Goal: Information Seeking & Learning: Learn about a topic

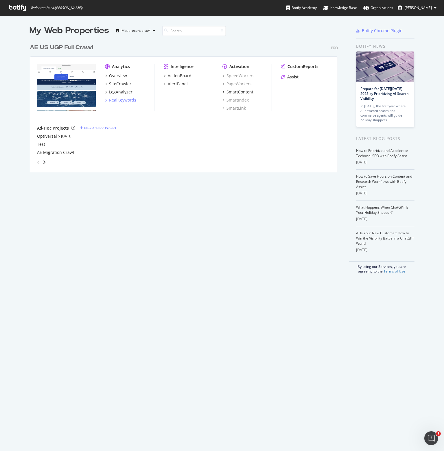
click at [123, 101] on div "RealKeywords" at bounding box center [122, 100] width 27 height 6
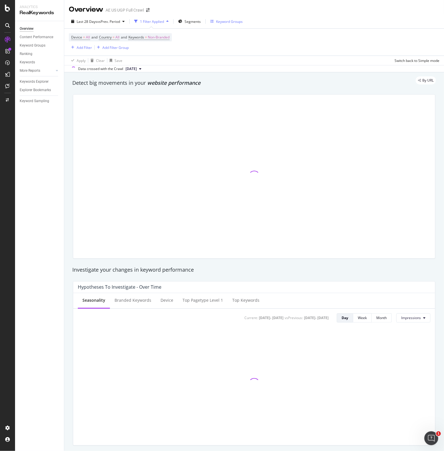
click at [236, 22] on div "Keyword Groups" at bounding box center [229, 21] width 27 height 5
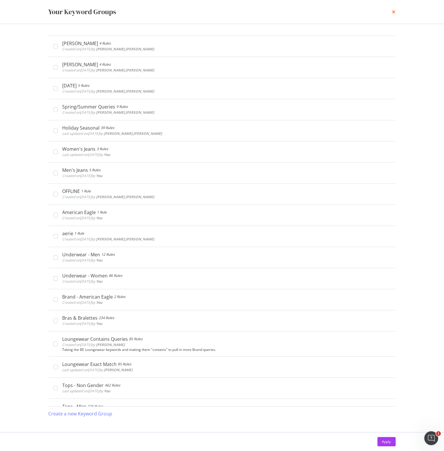
click at [393, 11] on icon "times" at bounding box center [393, 12] width 3 height 5
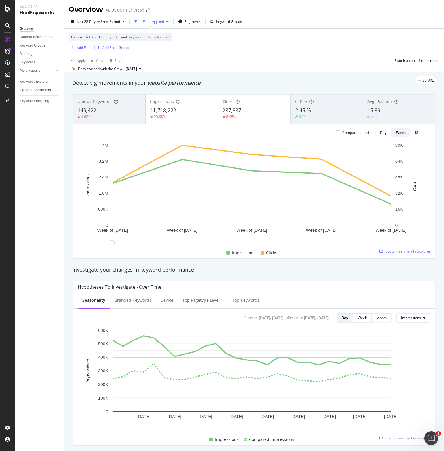
click at [29, 89] on div "Explorer Bookmarks" at bounding box center [35, 90] width 31 height 6
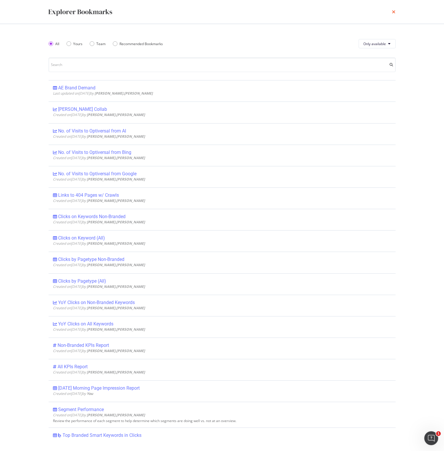
click at [393, 12] on icon "times" at bounding box center [393, 12] width 3 height 5
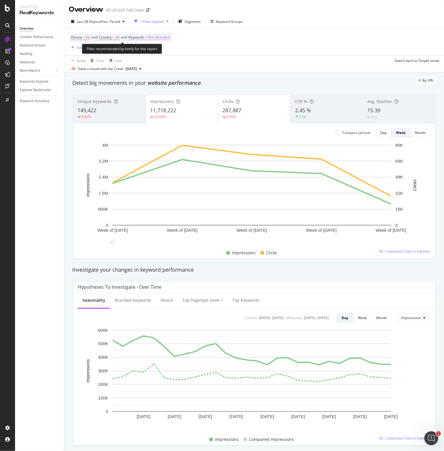
click at [144, 38] on span "Keywords" at bounding box center [136, 37] width 16 height 5
click at [149, 52] on span "Non-Branded" at bounding box center [149, 50] width 24 height 5
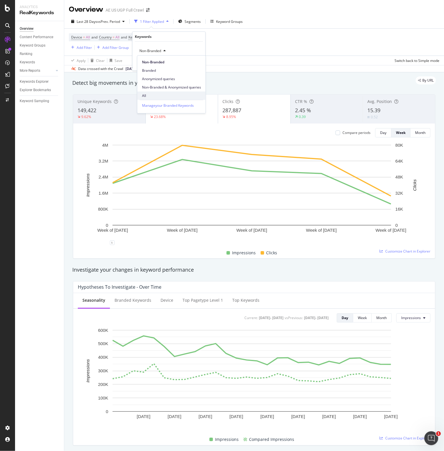
click at [146, 95] on span "All" at bounding box center [171, 95] width 59 height 5
click at [195, 63] on div "Apply" at bounding box center [196, 62] width 9 height 5
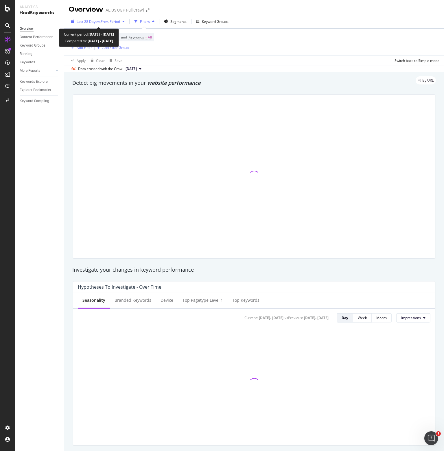
click at [109, 21] on span "vs Prev. Period" at bounding box center [108, 21] width 23 height 5
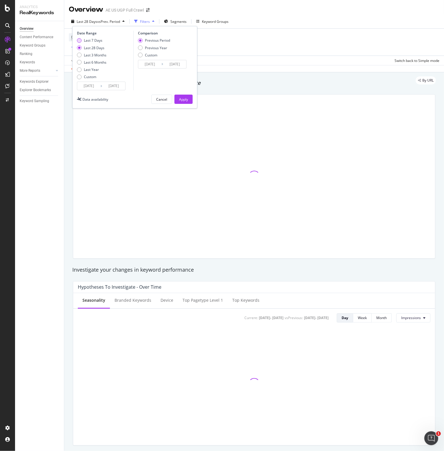
click at [92, 42] on div "Last 7 Days" at bounding box center [93, 40] width 18 height 5
type input "[DATE]"
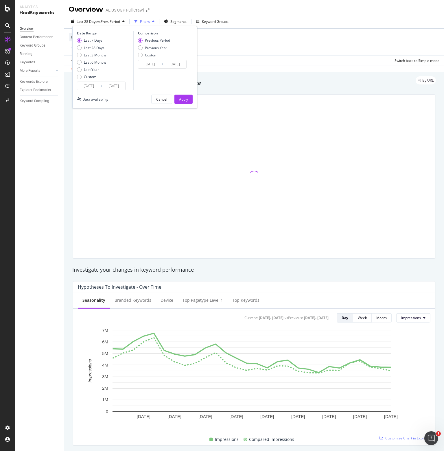
click at [86, 83] on input "[DATE]" at bounding box center [88, 86] width 23 height 8
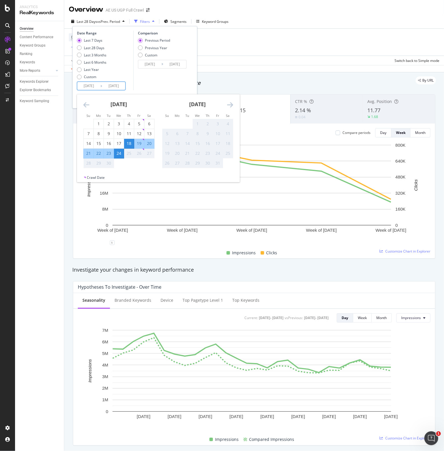
click at [130, 143] on div "18" at bounding box center [129, 143] width 10 height 6
click at [118, 153] on div "24" at bounding box center [119, 153] width 10 height 6
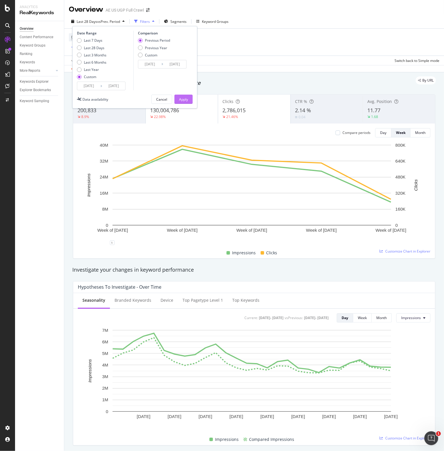
click at [181, 100] on div "Apply" at bounding box center [183, 99] width 9 height 5
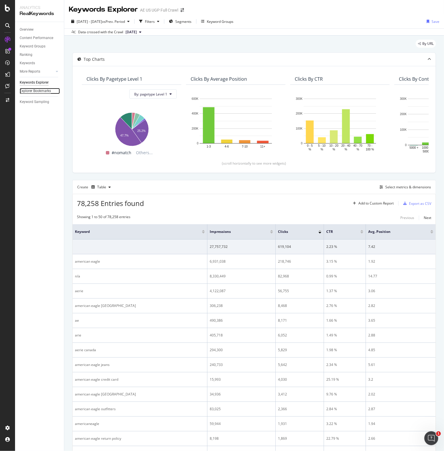
click at [32, 92] on div "Explorer Bookmarks" at bounding box center [35, 91] width 31 height 6
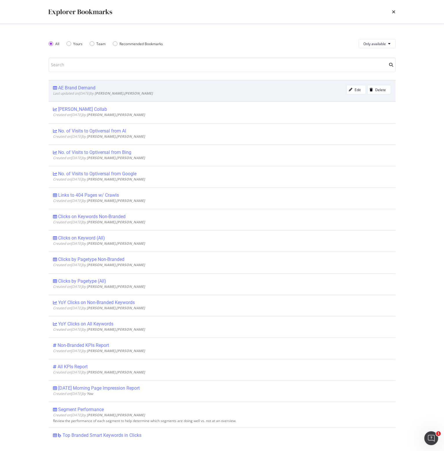
click at [65, 89] on div "AE Brand Demand" at bounding box center [76, 88] width 37 height 6
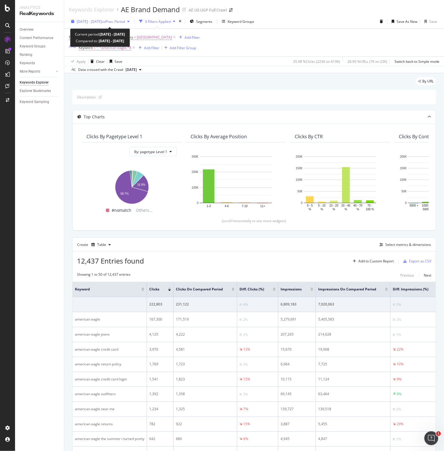
click at [125, 21] on span "vs Prev. Period" at bounding box center [113, 21] width 23 height 5
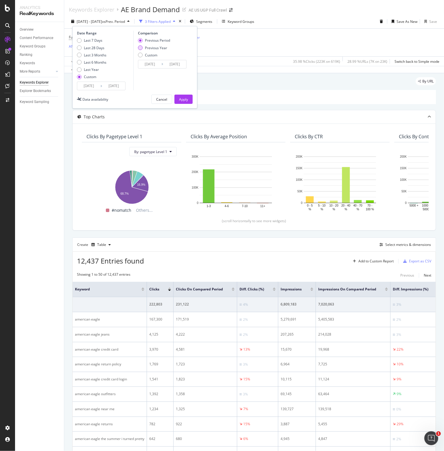
click at [149, 46] on div "Previous Year" at bounding box center [156, 47] width 22 height 5
type input "[DATE]"
click at [181, 96] on div "Apply" at bounding box center [183, 99] width 9 height 9
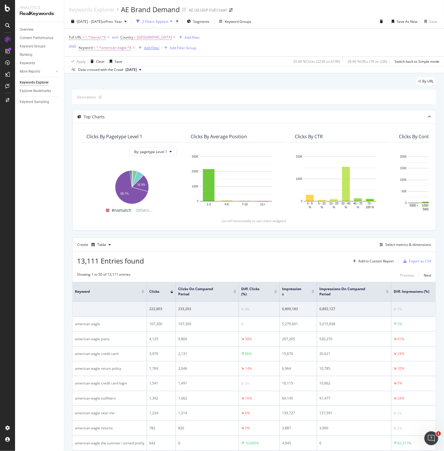
click at [151, 47] on div "Add Filter" at bounding box center [151, 47] width 15 height 5
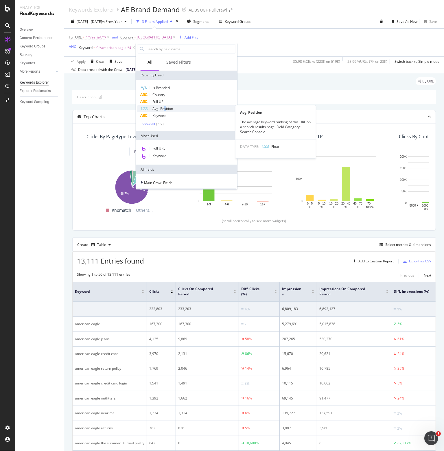
click at [164, 109] on span "Avg. Position" at bounding box center [162, 108] width 21 height 5
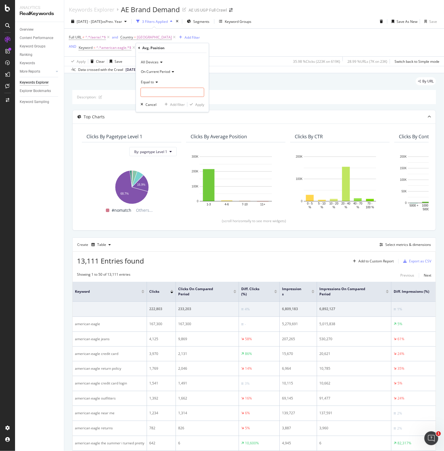
click at [153, 82] on span "Equal to" at bounding box center [147, 81] width 13 height 5
click at [156, 110] on span "Less than" at bounding box center [150, 108] width 15 height 5
click at [154, 91] on input "number" at bounding box center [172, 92] width 64 height 9
type input "11"
click at [201, 104] on div "Apply" at bounding box center [199, 104] width 9 height 5
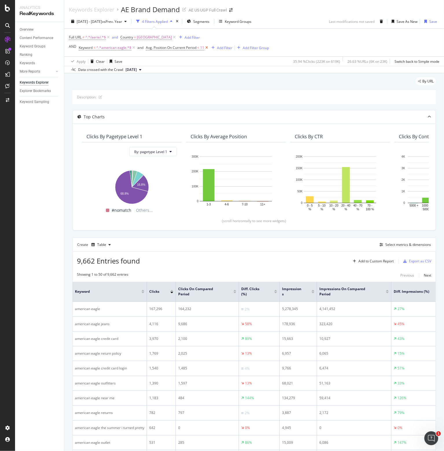
click at [205, 47] on icon at bounding box center [206, 48] width 5 height 6
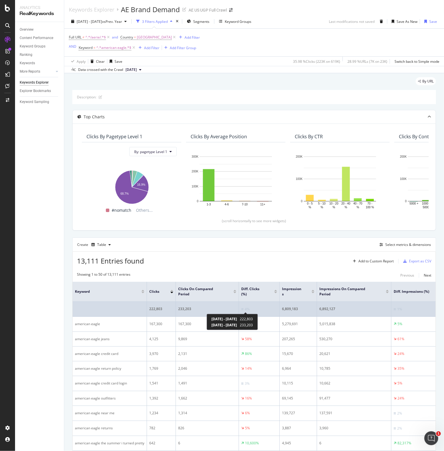
click at [245, 307] on div "4%" at bounding box center [246, 308] width 5 height 5
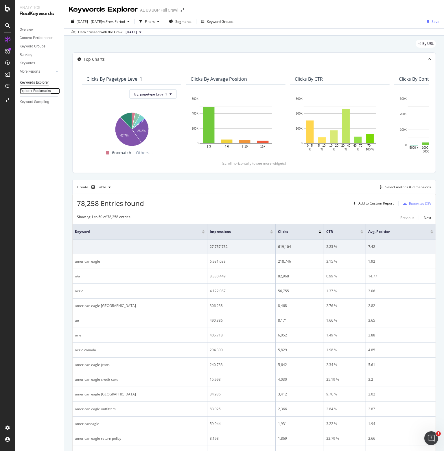
click at [38, 90] on div "Explorer Bookmarks" at bounding box center [35, 91] width 31 height 6
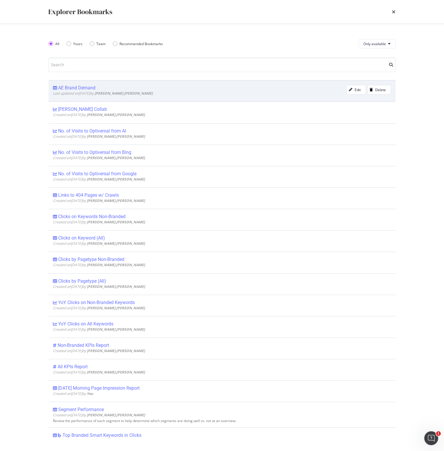
click at [77, 89] on div "AE Brand Demand" at bounding box center [76, 88] width 37 height 6
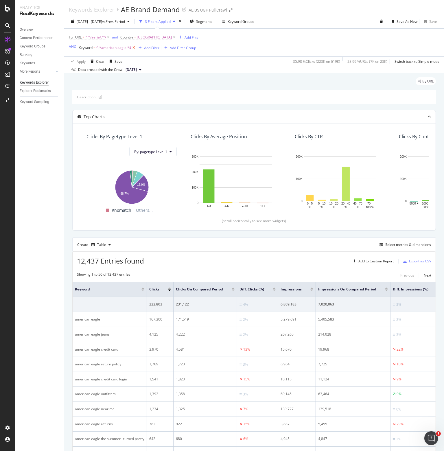
click at [132, 47] on icon at bounding box center [133, 48] width 5 height 6
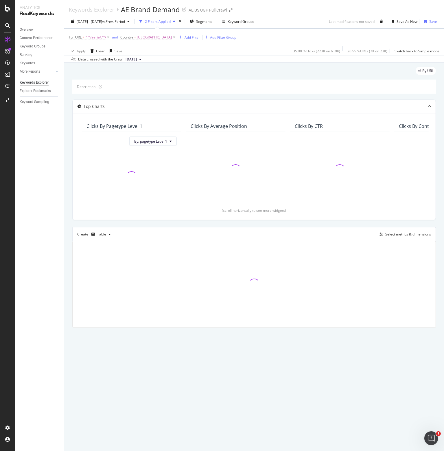
click at [194, 36] on div "Add Filter" at bounding box center [191, 37] width 15 height 5
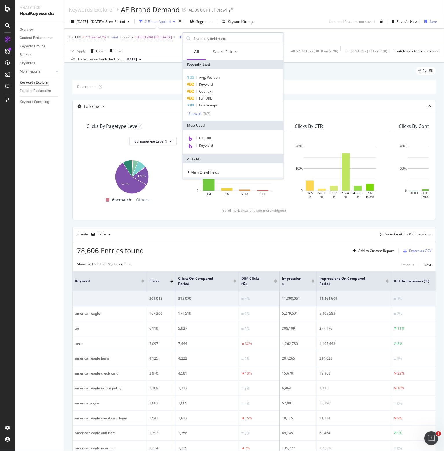
click at [201, 114] on div "( 5 / 7 )" at bounding box center [205, 113] width 9 height 5
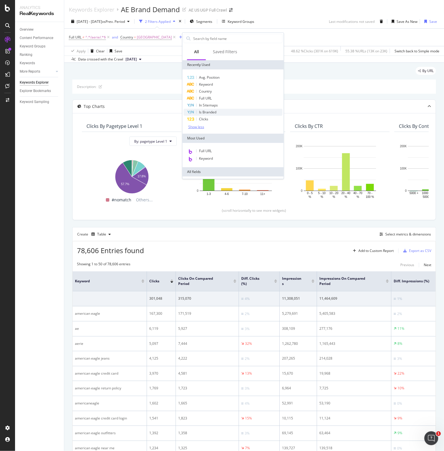
click at [201, 112] on span "Is Branded" at bounding box center [207, 112] width 17 height 5
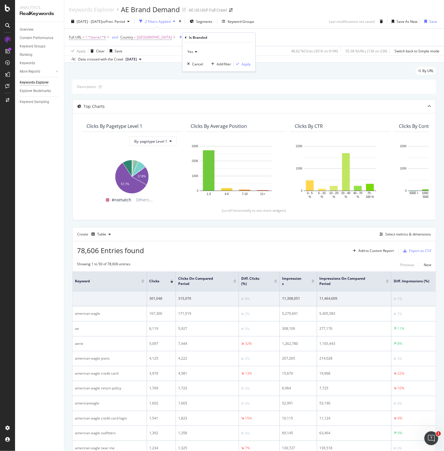
click at [193, 51] on icon at bounding box center [195, 51] width 4 height 3
click at [195, 71] on div "No" at bounding box center [219, 71] width 62 height 8
click at [249, 63] on div "Apply" at bounding box center [246, 64] width 9 height 5
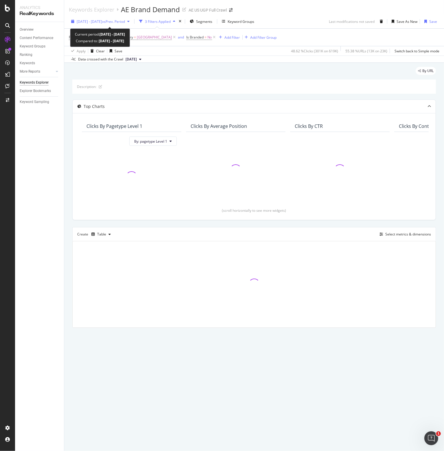
click at [125, 21] on span "vs Prev. Period" at bounding box center [113, 21] width 23 height 5
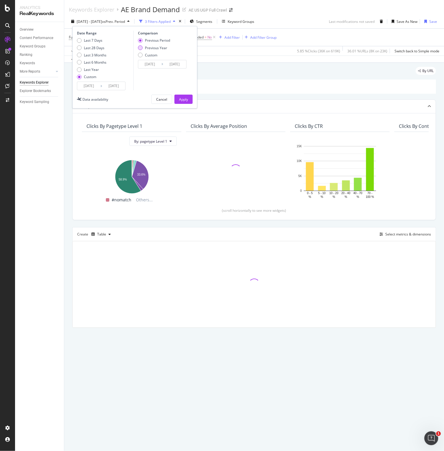
click at [149, 47] on div "Previous Year" at bounding box center [156, 47] width 22 height 5
type input "[DATE]"
click at [183, 99] on div "Apply" at bounding box center [183, 99] width 9 height 5
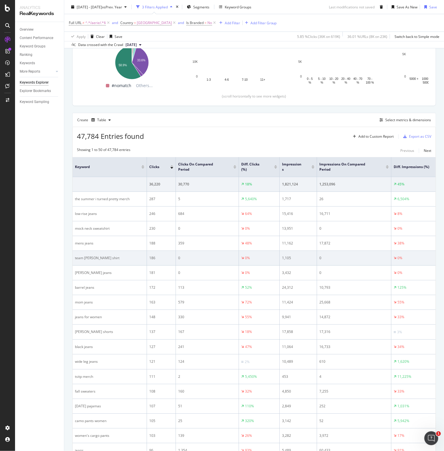
scroll to position [116, 0]
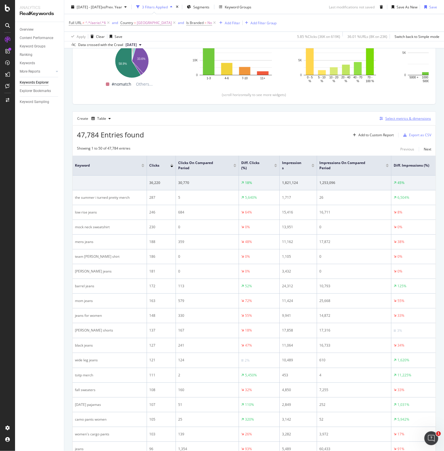
click at [412, 117] on div "Select metrics & dimensions" at bounding box center [408, 118] width 46 height 5
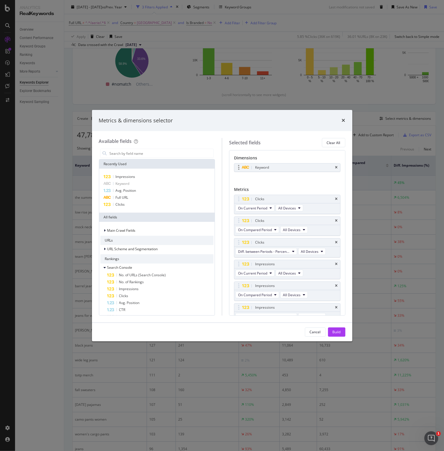
click at [265, 166] on div "Keyword" at bounding box center [262, 167] width 14 height 6
click at [268, 165] on div "Keyword" at bounding box center [262, 167] width 14 height 6
click at [335, 166] on icon "times" at bounding box center [336, 167] width 3 height 3
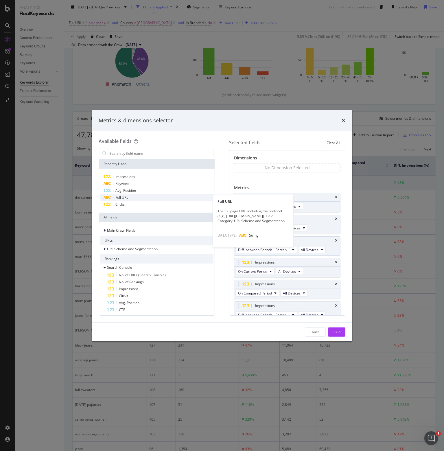
click at [137, 196] on div "Full URL" at bounding box center [156, 197] width 113 height 7
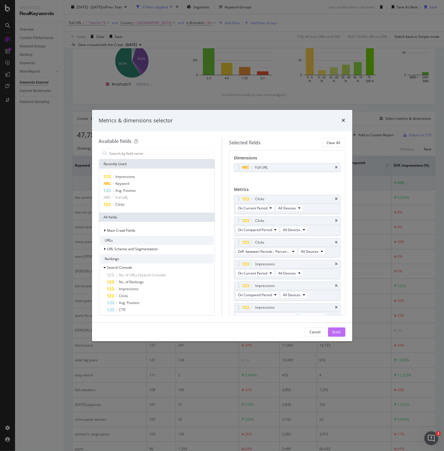
click at [334, 331] on div "Build" at bounding box center [336, 331] width 8 height 5
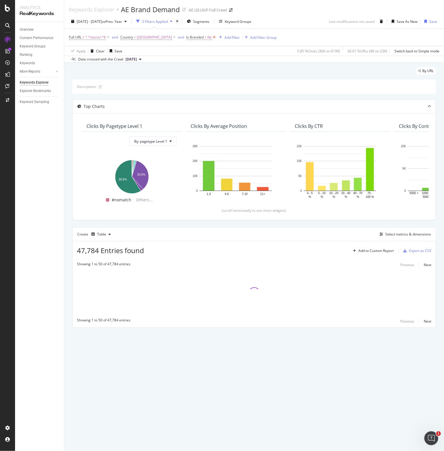
click at [217, 37] on icon at bounding box center [214, 37] width 5 height 6
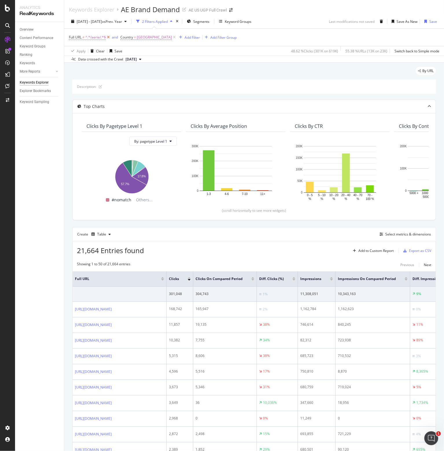
click at [108, 37] on icon at bounding box center [108, 37] width 5 height 6
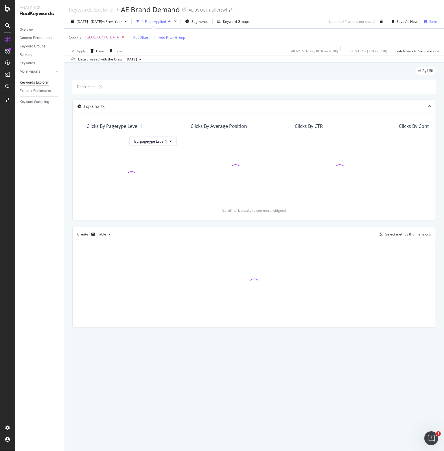
click at [125, 36] on icon at bounding box center [122, 37] width 5 height 6
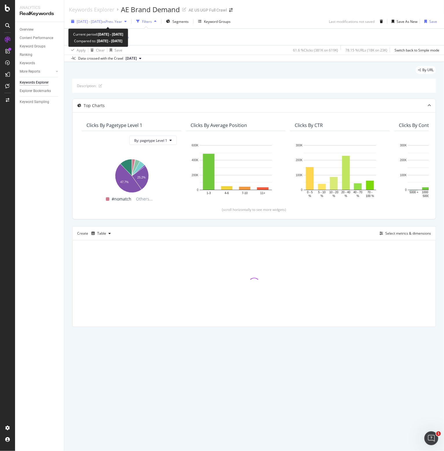
click at [113, 18] on div "2025 Sep. 18th - Sep. 24th vs Prev. Year" at bounding box center [99, 21] width 60 height 9
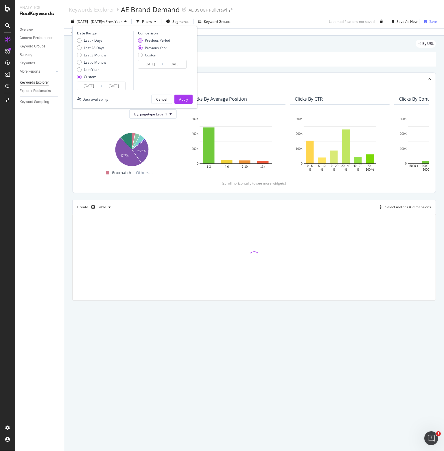
click at [157, 39] on div "Previous Period" at bounding box center [157, 40] width 25 height 5
type input "2025/09/11"
type input "2025/09/17"
click at [185, 97] on div "Apply" at bounding box center [183, 99] width 9 height 5
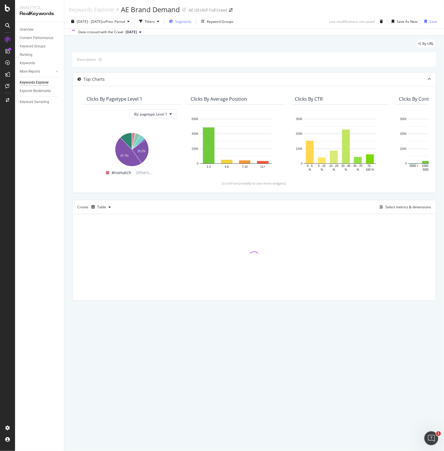
click at [191, 21] on span "Segments" at bounding box center [183, 21] width 16 height 5
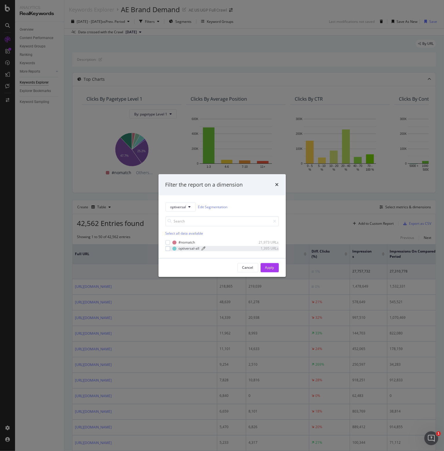
click at [195, 246] on div "optiversal-all" at bounding box center [189, 248] width 21 height 5
click at [269, 266] on div "Apply" at bounding box center [269, 267] width 9 height 5
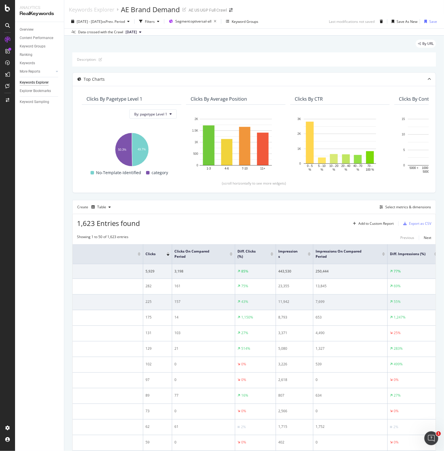
scroll to position [0, 82]
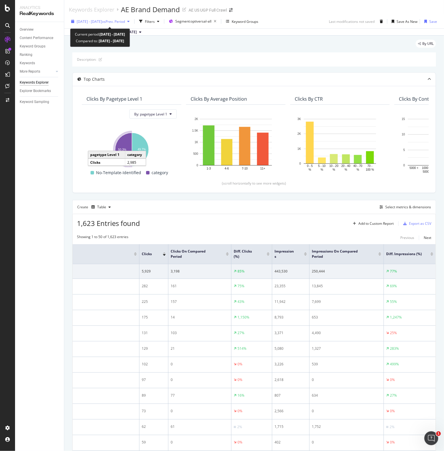
click at [102, 22] on span "[DATE] - [DATE]" at bounding box center [89, 21] width 25 height 5
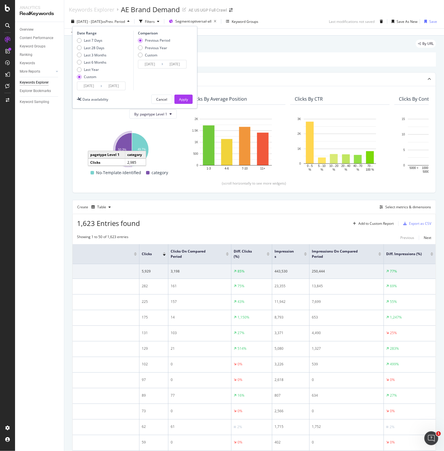
click at [83, 86] on input "2025/09/18" at bounding box center [88, 86] width 23 height 8
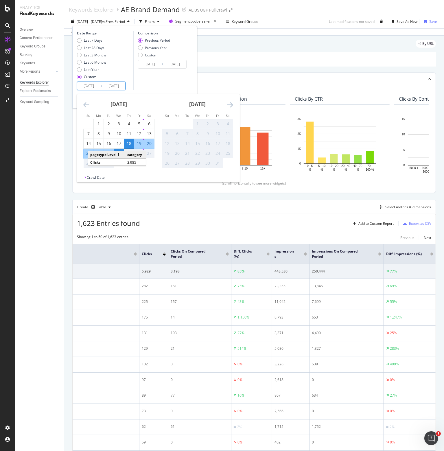
click at [83, 105] on icon "Move backward to switch to the previous month." at bounding box center [86, 104] width 6 height 7
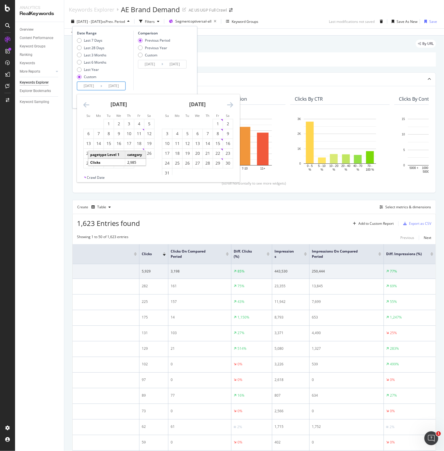
click at [83, 105] on icon "Move backward to switch to the previous month." at bounding box center [86, 104] width 6 height 7
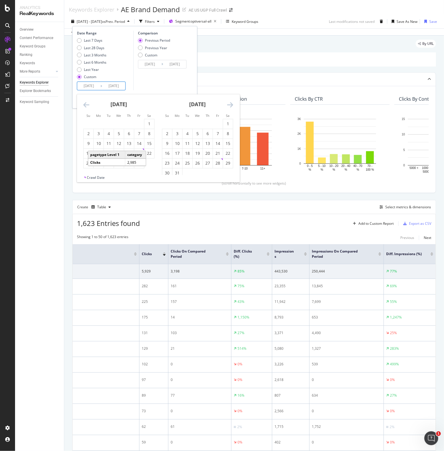
click at [83, 105] on icon "Move backward to switch to the previous month." at bounding box center [86, 104] width 6 height 7
click at [199, 125] on div "1" at bounding box center [197, 124] width 10 height 6
type input "2025/01/01"
type input "2024/04/08"
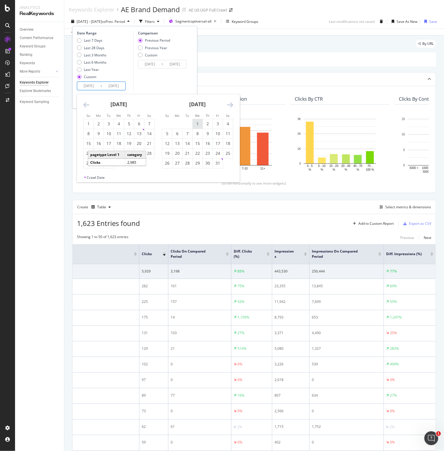
type input "2024/12/31"
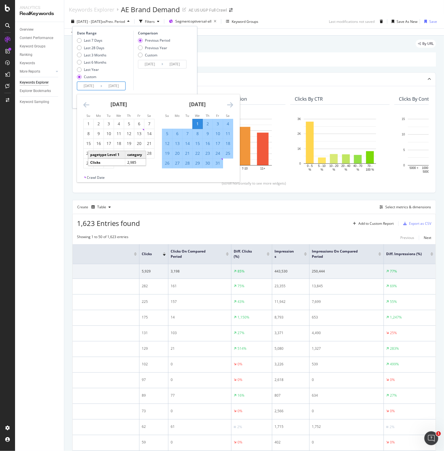
click at [175, 81] on div "Comparison Previous Period Previous Year Custom 2024/04/08 Navigate forward to …" at bounding box center [160, 61] width 55 height 60
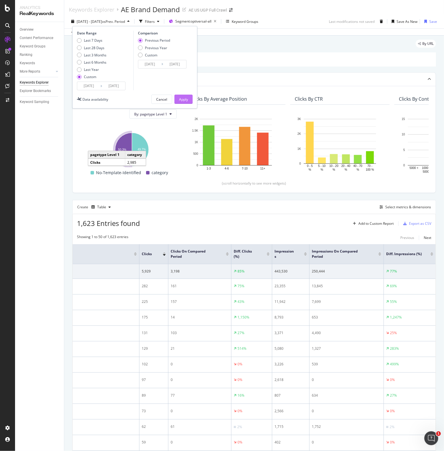
click at [182, 98] on div "Apply" at bounding box center [183, 99] width 9 height 5
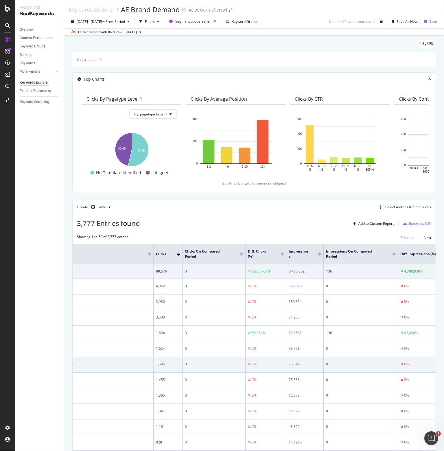
scroll to position [0, 82]
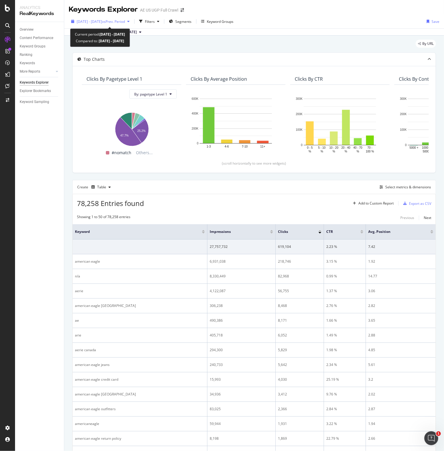
click at [125, 19] on span "vs Prev. Period" at bounding box center [113, 21] width 23 height 5
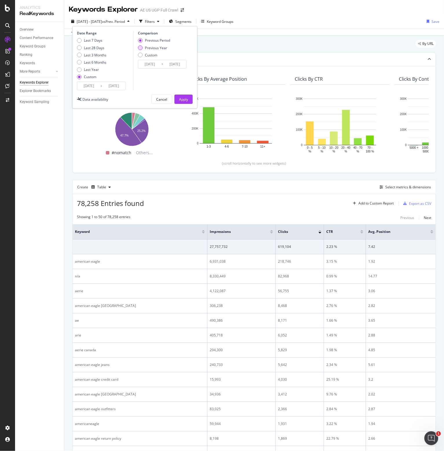
click at [161, 49] on div "Previous Year" at bounding box center [156, 47] width 22 height 5
type input "2024/09/19"
type input "2024/09/25"
click at [33, 93] on div "Explorer Bookmarks" at bounding box center [35, 91] width 31 height 6
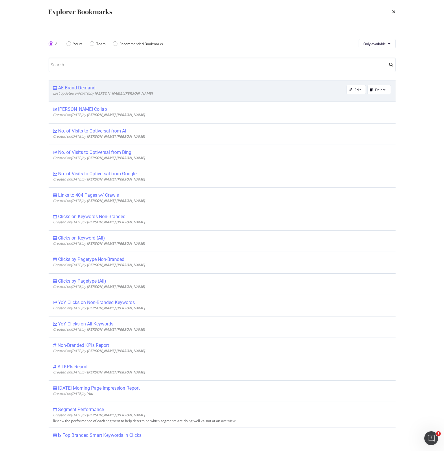
click at [74, 88] on div "AE Brand Demand" at bounding box center [76, 88] width 37 height 6
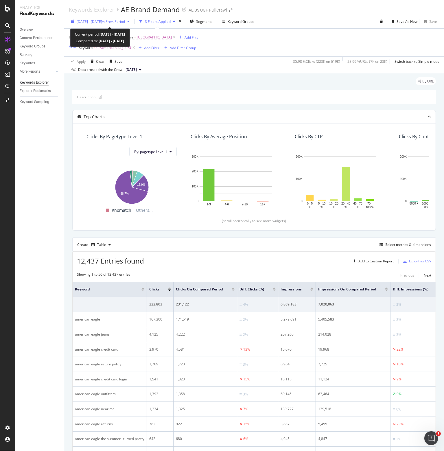
click at [132, 21] on div "button" at bounding box center [128, 21] width 7 height 3
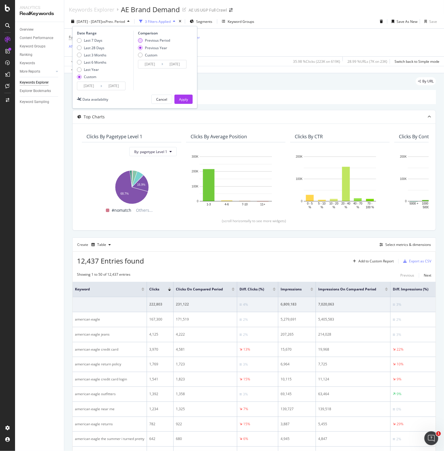
click at [145, 39] on div "Previous Period" at bounding box center [157, 40] width 25 height 5
type input "2025/09/11"
type input "2025/09/17"
click at [184, 99] on div "Apply" at bounding box center [183, 99] width 9 height 5
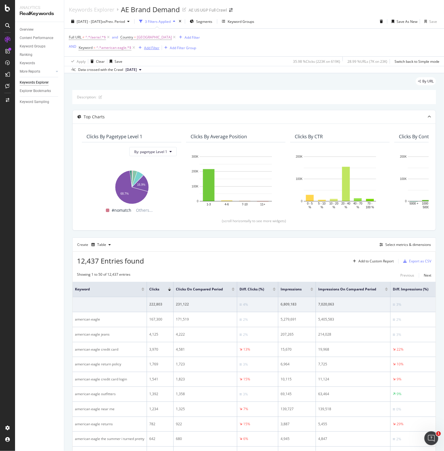
click at [147, 45] on div "Add Filter" at bounding box center [151, 47] width 15 height 5
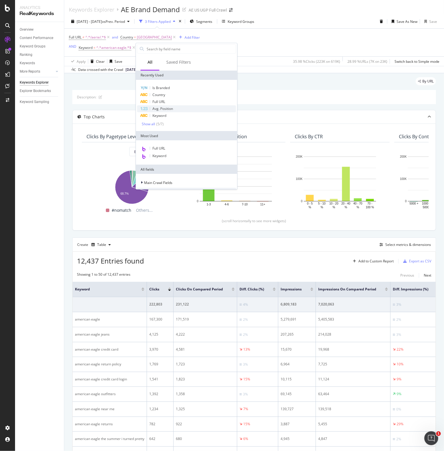
click at [161, 110] on span "Avg. Position" at bounding box center [162, 108] width 21 height 5
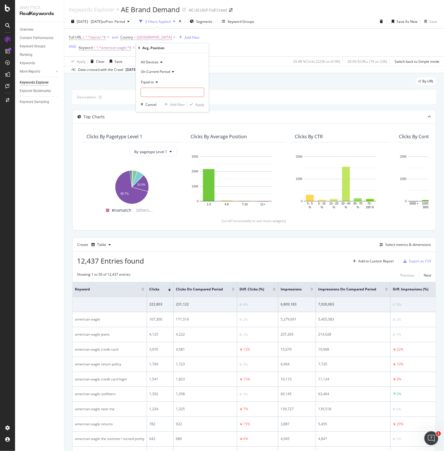
click at [151, 83] on span "Equal to" at bounding box center [147, 81] width 13 height 5
click at [156, 109] on span "Less than" at bounding box center [150, 108] width 15 height 5
click at [163, 92] on input "number" at bounding box center [172, 92] width 64 height 9
type input "11"
click at [201, 104] on div "Apply" at bounding box center [199, 104] width 9 height 5
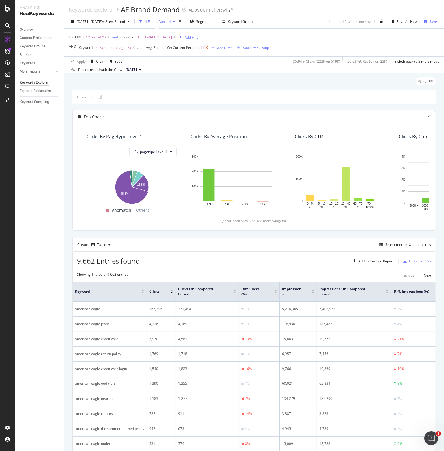
click at [207, 47] on icon at bounding box center [206, 48] width 5 height 6
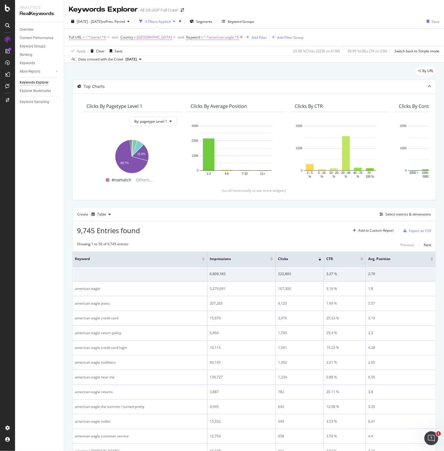
click at [244, 36] on icon at bounding box center [241, 37] width 5 height 6
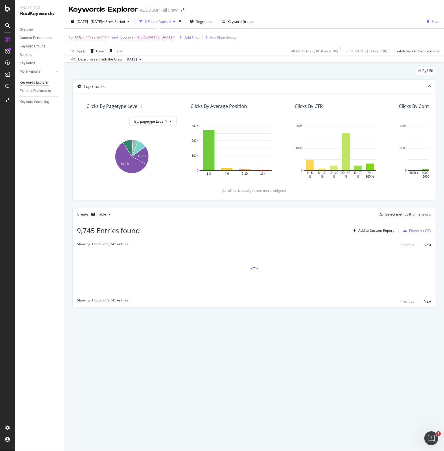
click at [196, 37] on div "Add Filter" at bounding box center [191, 37] width 15 height 5
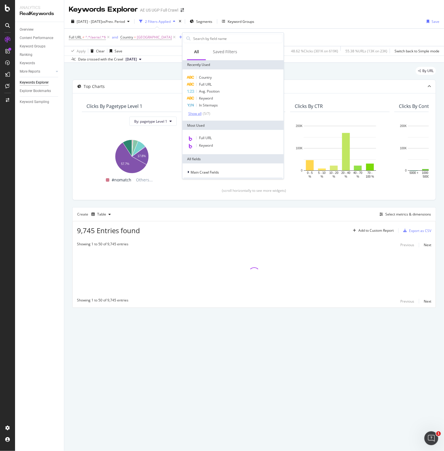
click at [196, 112] on div "Show all" at bounding box center [194, 114] width 13 height 4
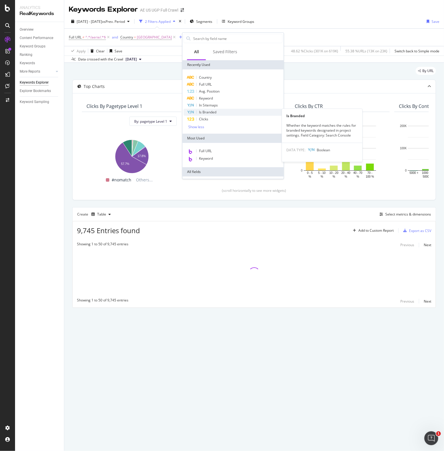
click at [210, 111] on span "Is Branded" at bounding box center [207, 112] width 17 height 5
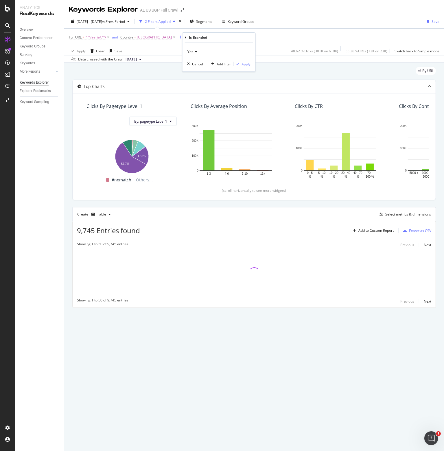
click at [195, 50] on icon at bounding box center [195, 51] width 4 height 3
click at [196, 70] on div "No" at bounding box center [219, 71] width 62 height 8
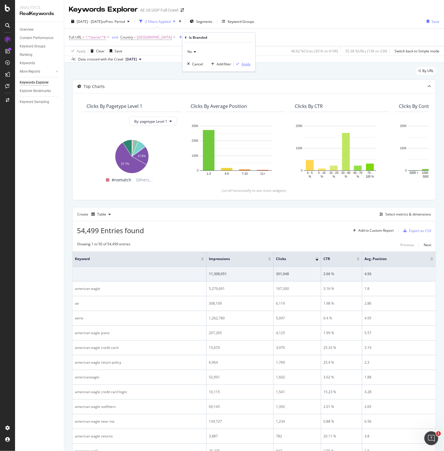
click at [246, 65] on div "Apply" at bounding box center [246, 64] width 9 height 5
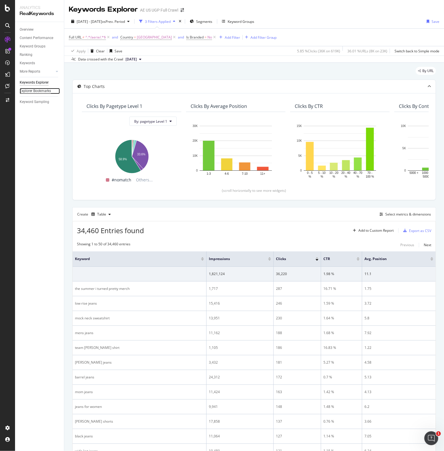
click at [38, 91] on div "Explorer Bookmarks" at bounding box center [35, 91] width 31 height 6
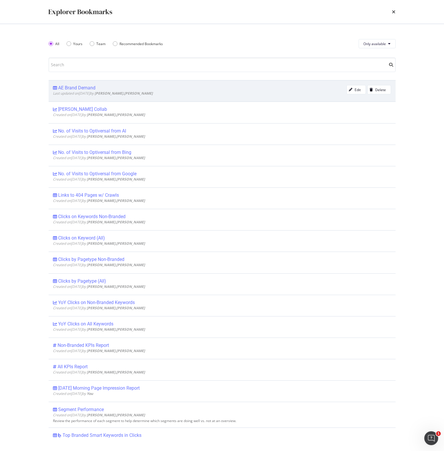
click at [81, 88] on div "AE Brand Demand" at bounding box center [76, 88] width 37 height 6
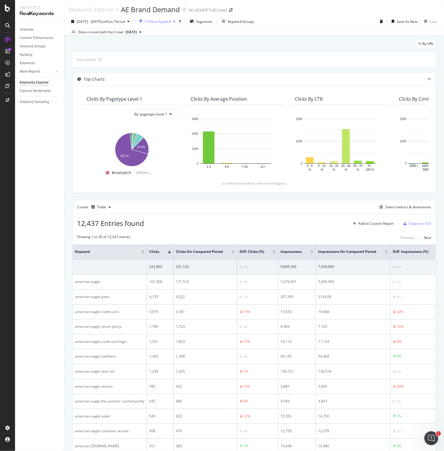
click at [171, 23] on div "3 Filters Applied" at bounding box center [158, 21] width 26 height 5
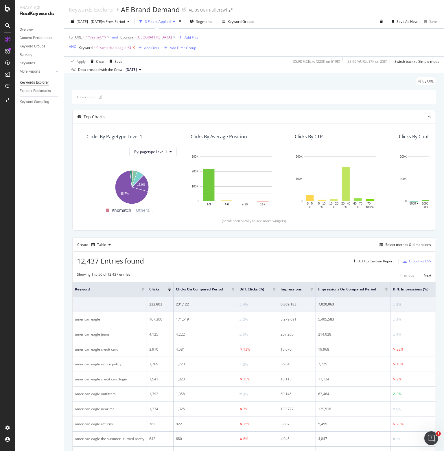
click at [134, 48] on icon at bounding box center [133, 48] width 5 height 6
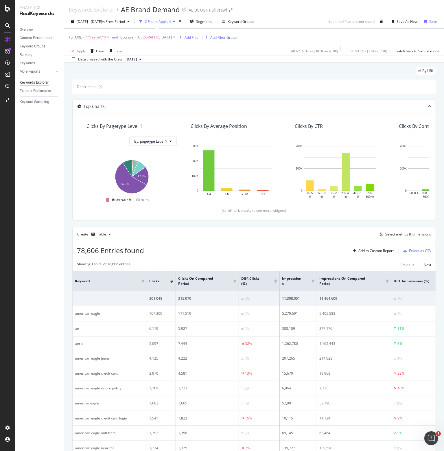
click at [198, 37] on div "Add Filter" at bounding box center [191, 37] width 15 height 5
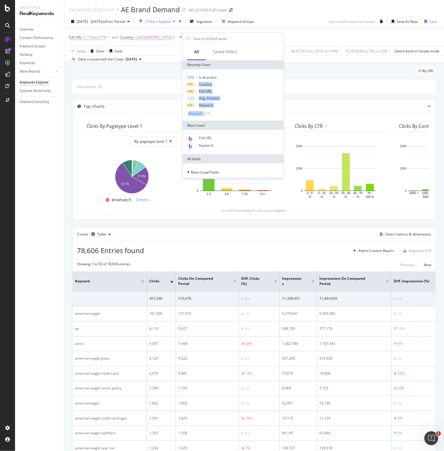
drag, startPoint x: 203, startPoint y: 112, endPoint x: 262, endPoint y: 70, distance: 72.2
click at [262, 70] on div "Is Branded Country Full URL Avg. Position Keyword Show all ( 5 / 7 )" at bounding box center [232, 94] width 101 height 51
click at [211, 77] on span "Is Branded" at bounding box center [207, 77] width 17 height 5
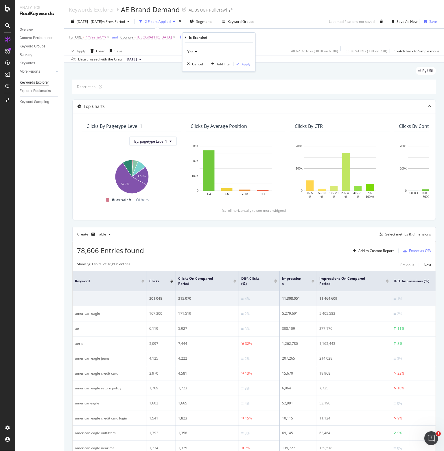
click at [190, 51] on span "Yes" at bounding box center [190, 51] width 6 height 5
click at [193, 71] on span "No" at bounding box center [192, 71] width 5 height 5
click at [246, 64] on div "Apply" at bounding box center [246, 64] width 9 height 5
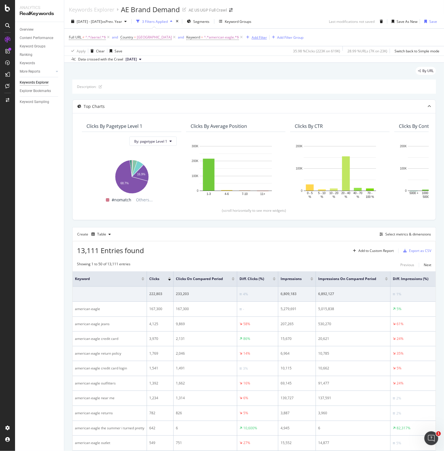
click at [261, 39] on div "Add Filter" at bounding box center [258, 37] width 15 height 5
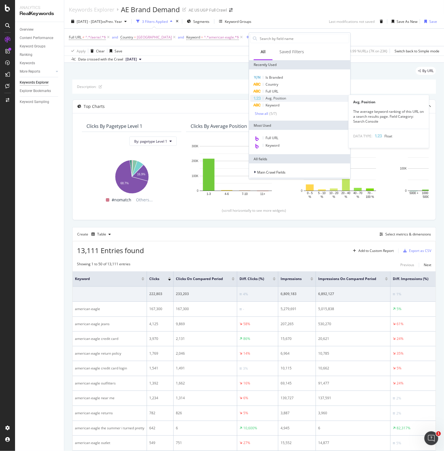
click at [275, 97] on span "Avg. Position" at bounding box center [275, 98] width 21 height 5
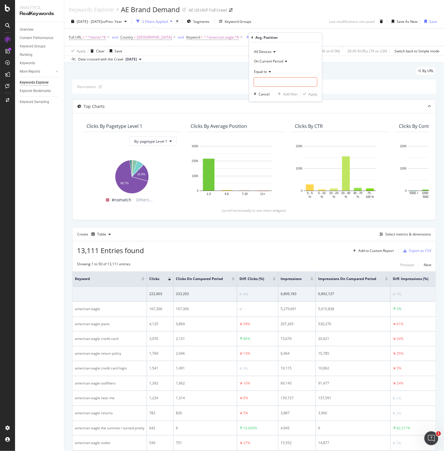
click at [261, 73] on span "Equal to" at bounding box center [260, 71] width 13 height 5
click at [269, 99] on span "Less than" at bounding box center [263, 98] width 15 height 5
click at [262, 81] on input "number" at bounding box center [285, 81] width 64 height 9
type input "11"
click at [313, 96] on div "Apply" at bounding box center [312, 94] width 9 height 5
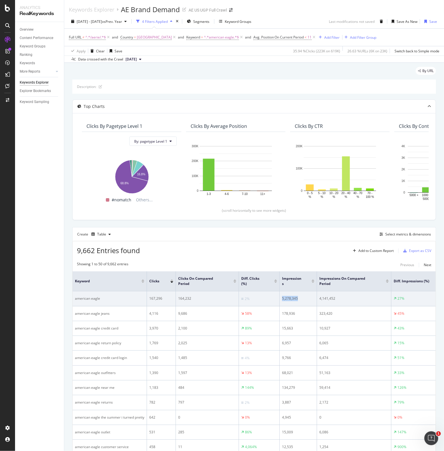
drag, startPoint x: 299, startPoint y: 298, endPoint x: 277, endPoint y: 298, distance: 21.7
click at [277, 298] on tr "american eagle 167,296 164,232 2% 5,278,345 4,141,452 27%" at bounding box center [258, 298] width 370 height 15
drag, startPoint x: 301, startPoint y: 299, endPoint x: 292, endPoint y: 299, distance: 8.1
copy tr "5,278,345"
